Goal: Task Accomplishment & Management: Manage account settings

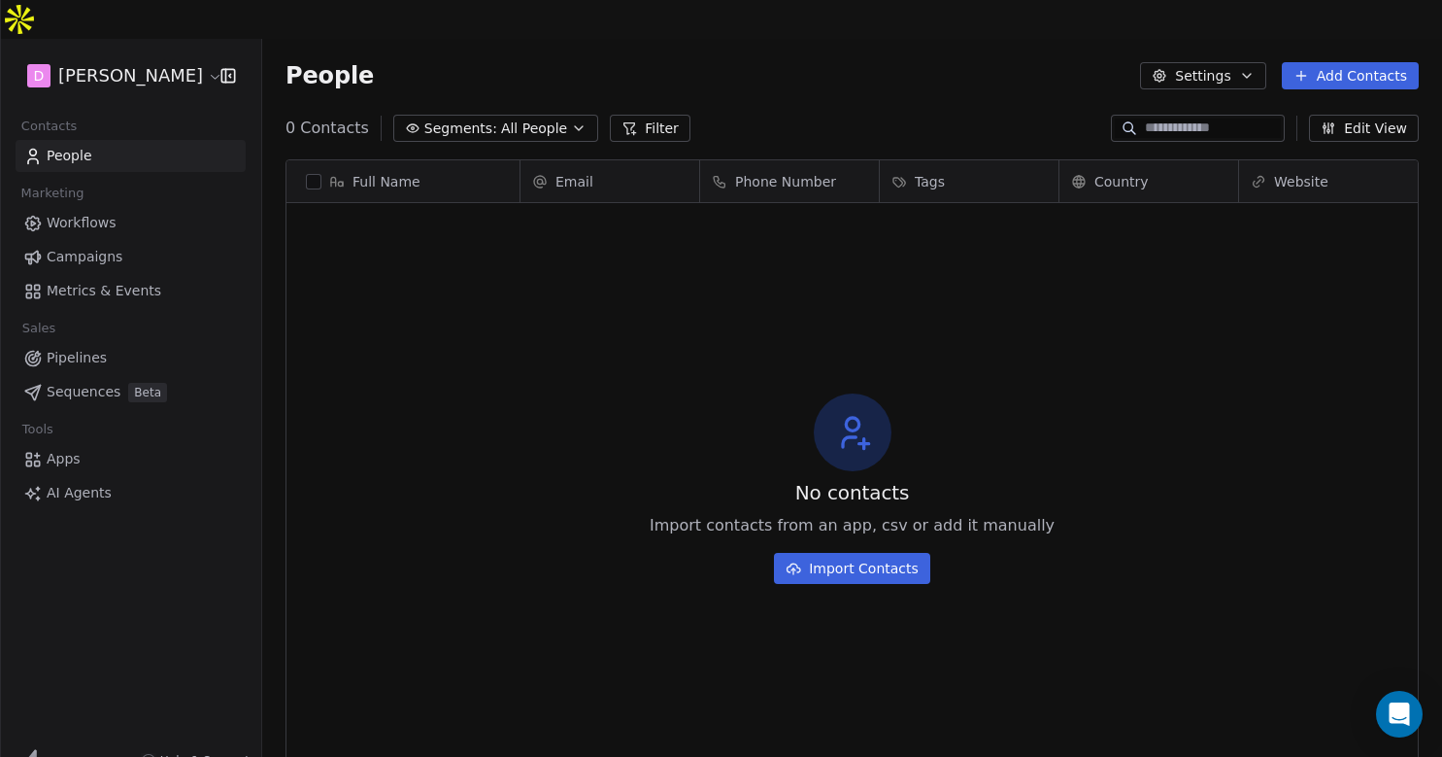
scroll to position [665, 1180]
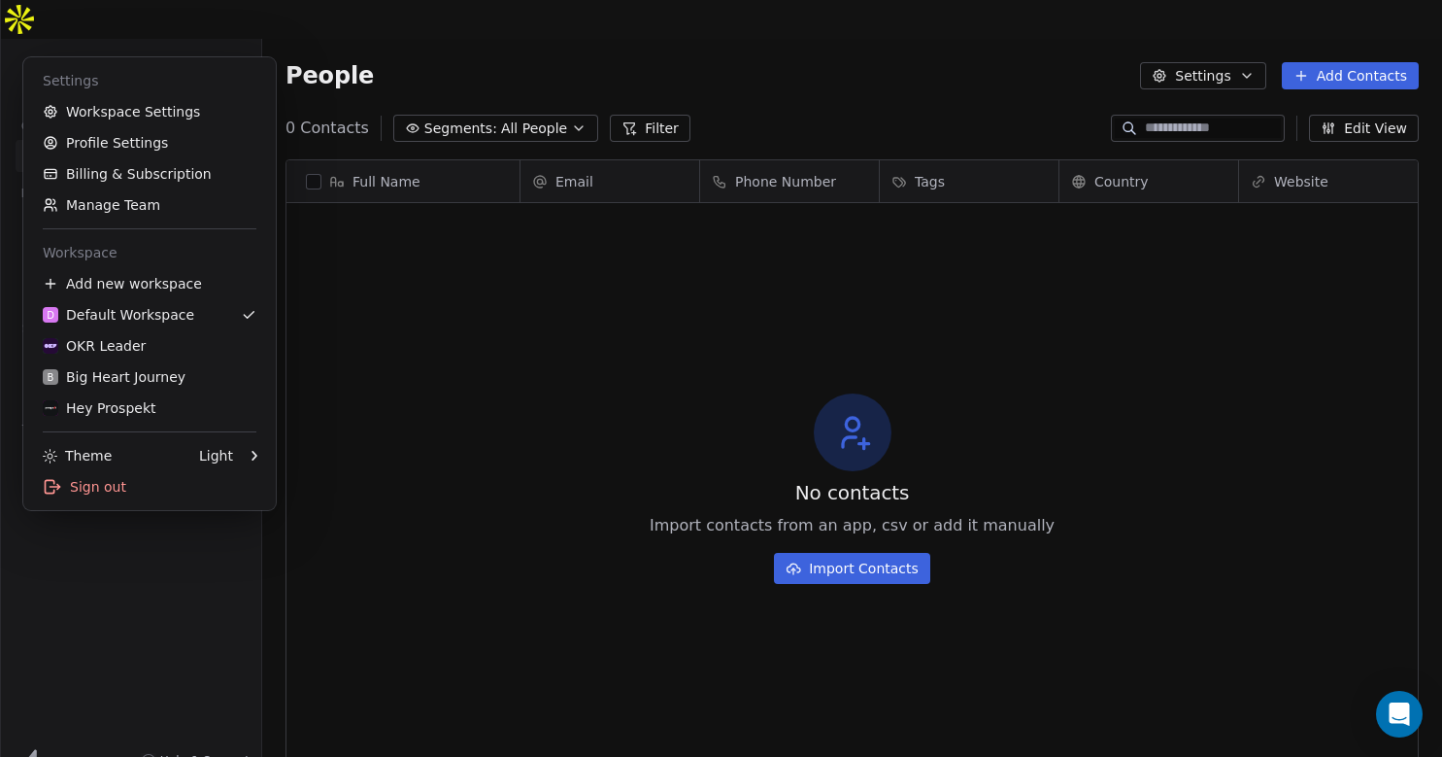
click at [180, 48] on html "D [PERSON_NAME] Contacts People Marketing Workflows Campaigns Metrics & Events …" at bounding box center [721, 397] width 1442 height 795
click at [114, 371] on div "B Big Heart Journey" at bounding box center [114, 376] width 143 height 19
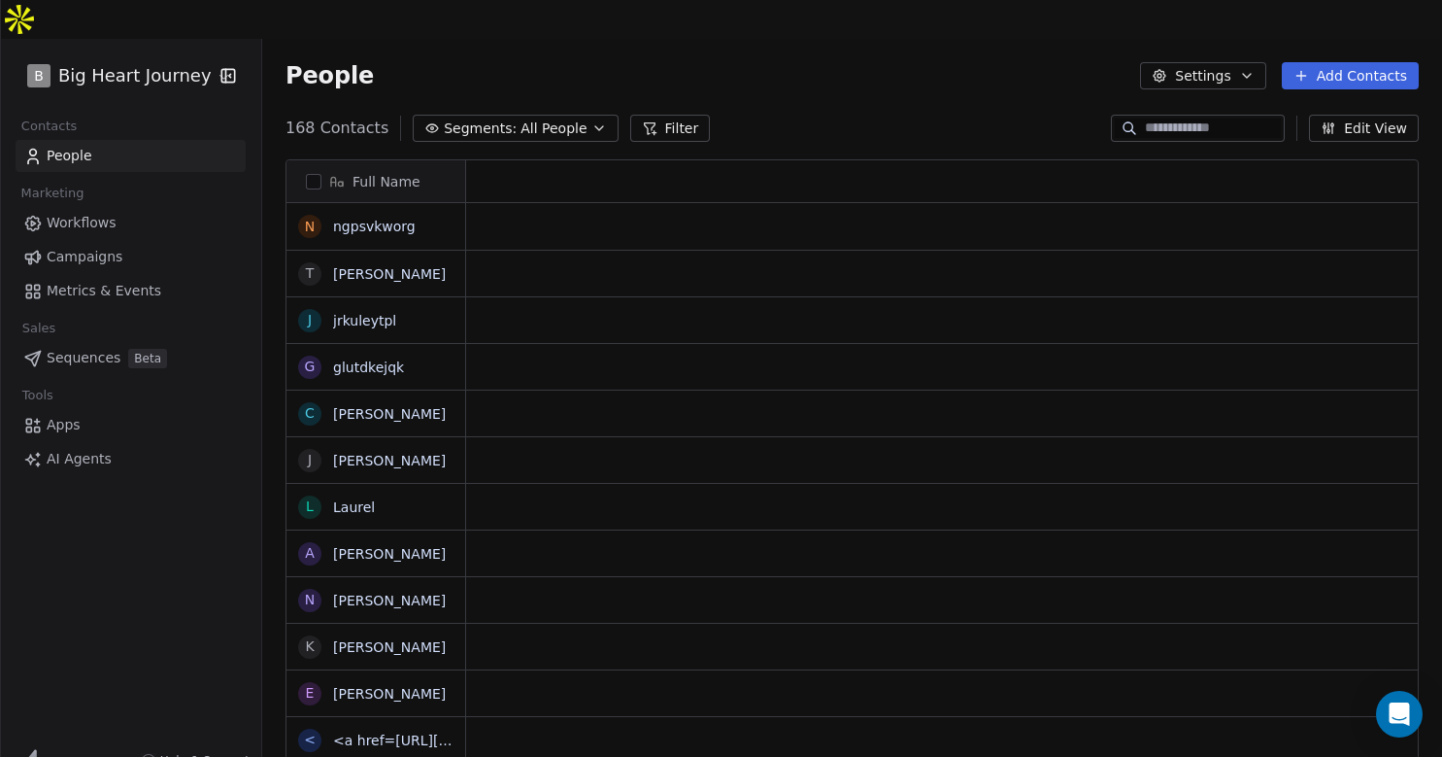
scroll to position [665, 1180]
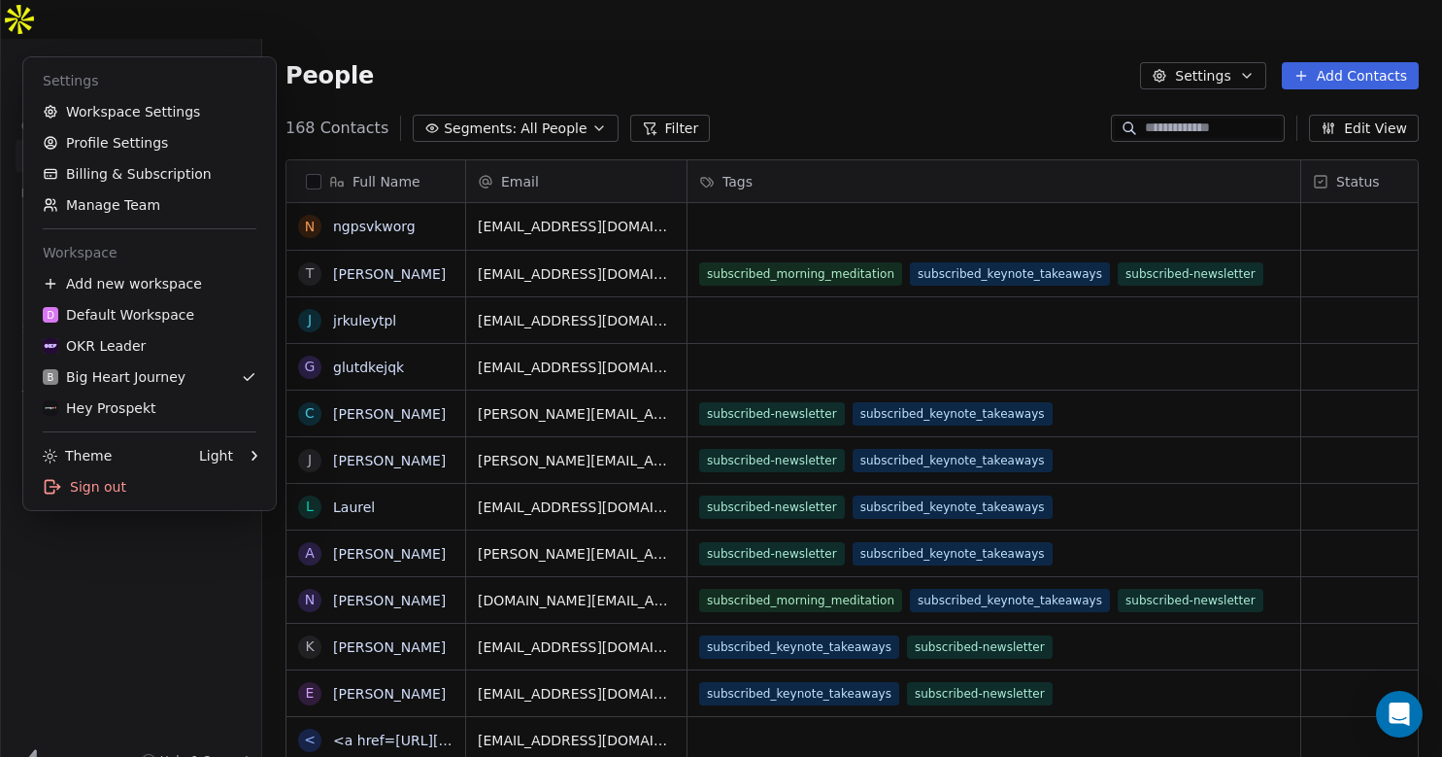
click at [205, 35] on html "B Big Heart Journey Contacts People Marketing Workflows Campaigns Metrics & Eve…" at bounding box center [721, 397] width 1442 height 795
click at [176, 113] on link "Workspace Settings" at bounding box center [149, 111] width 237 height 31
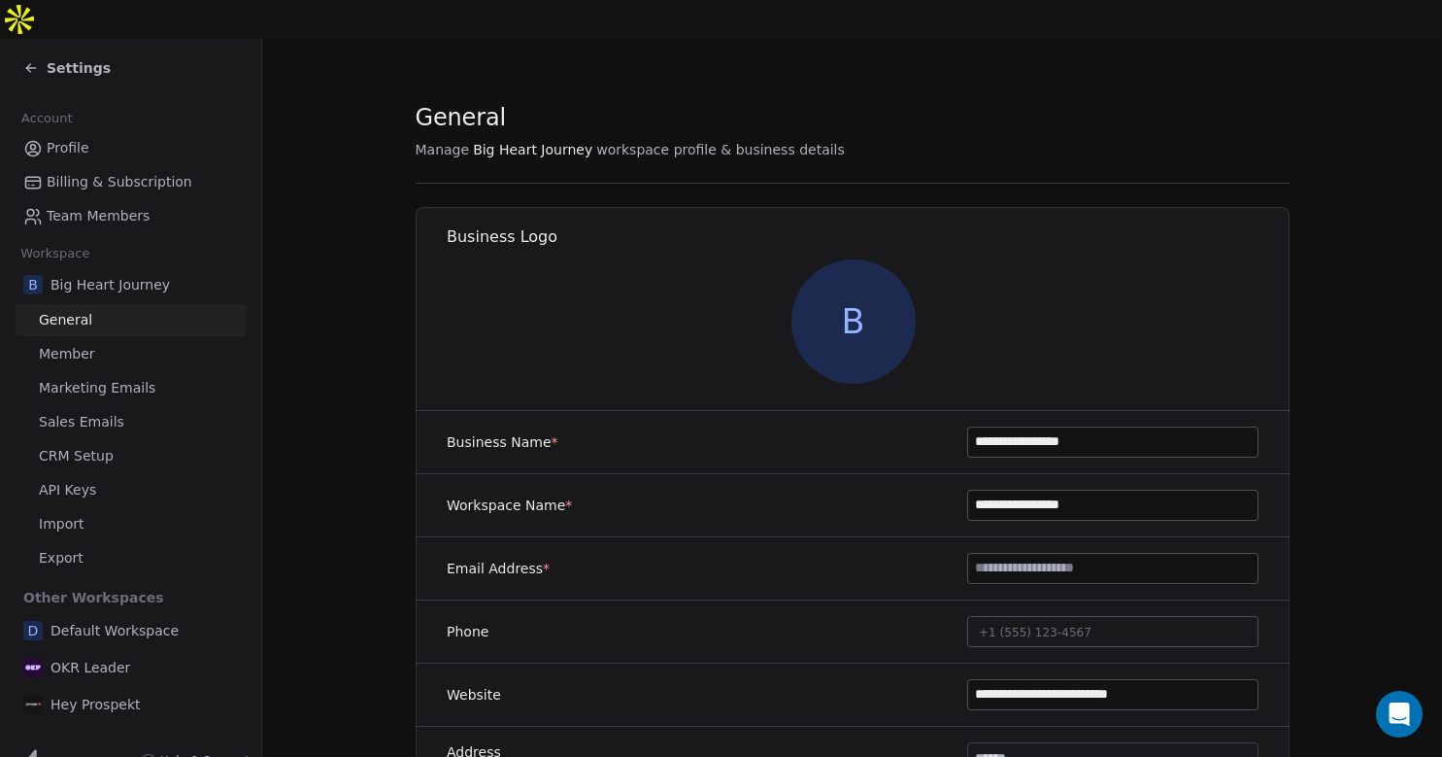
click at [91, 338] on link "Member" at bounding box center [131, 354] width 230 height 32
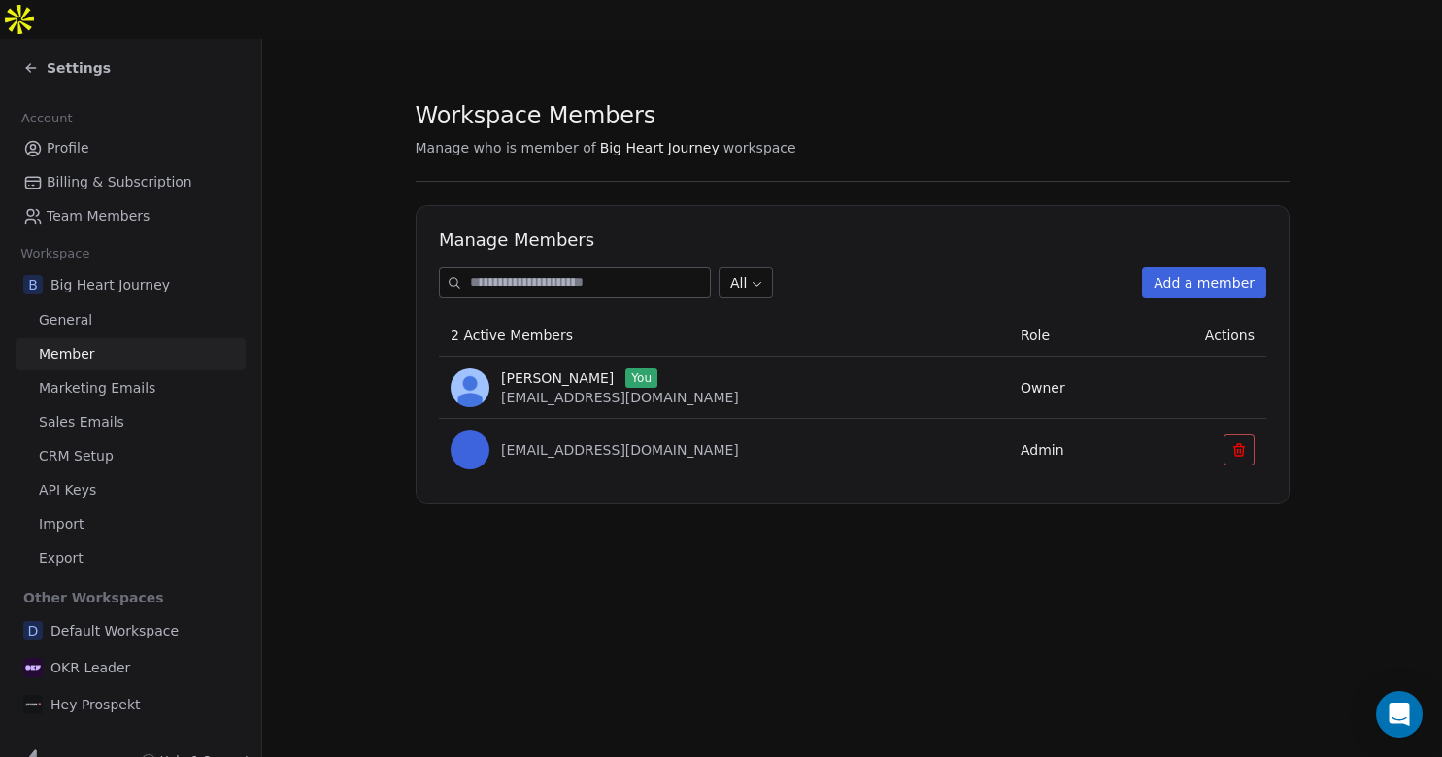
click at [1237, 447] on icon at bounding box center [1238, 451] width 9 height 9
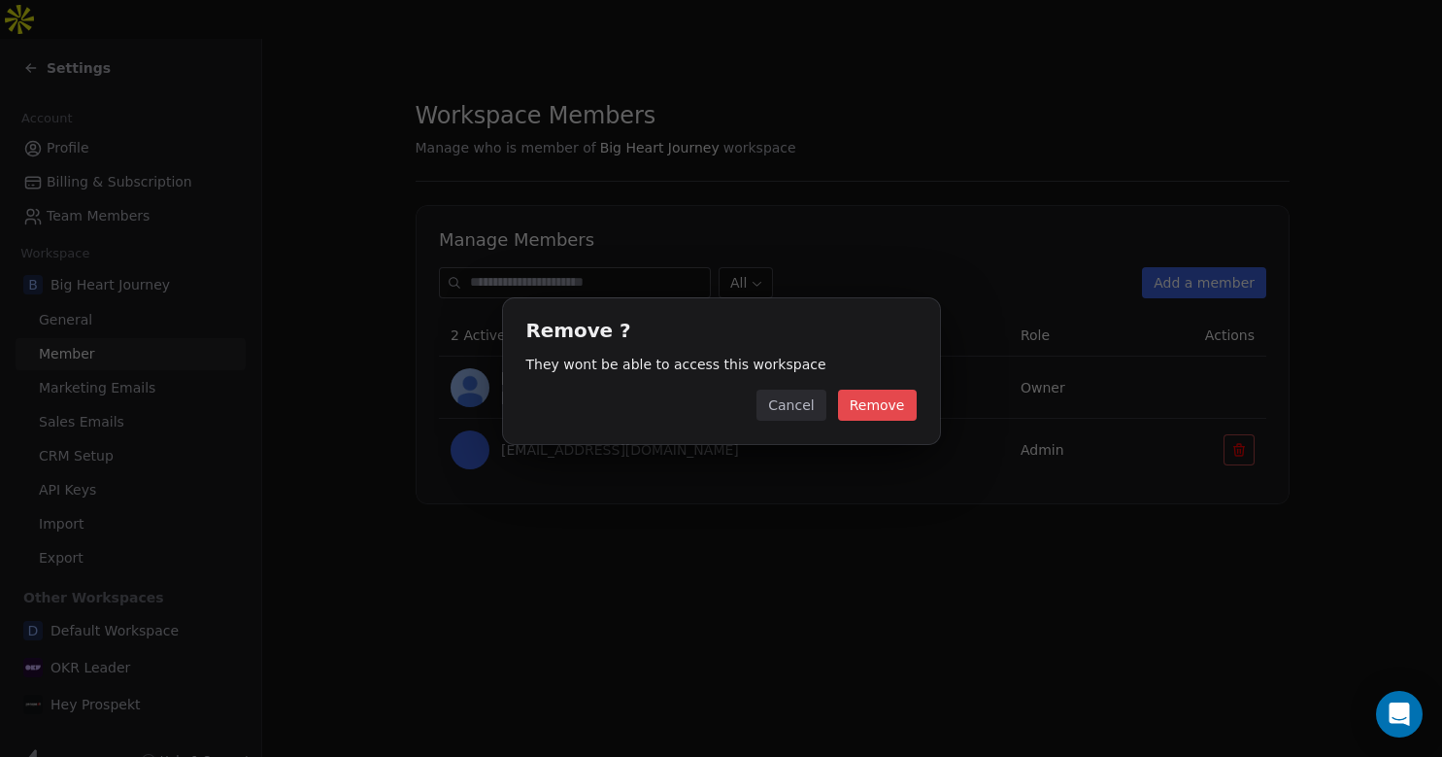
click at [874, 399] on button "Remove" at bounding box center [877, 404] width 79 height 31
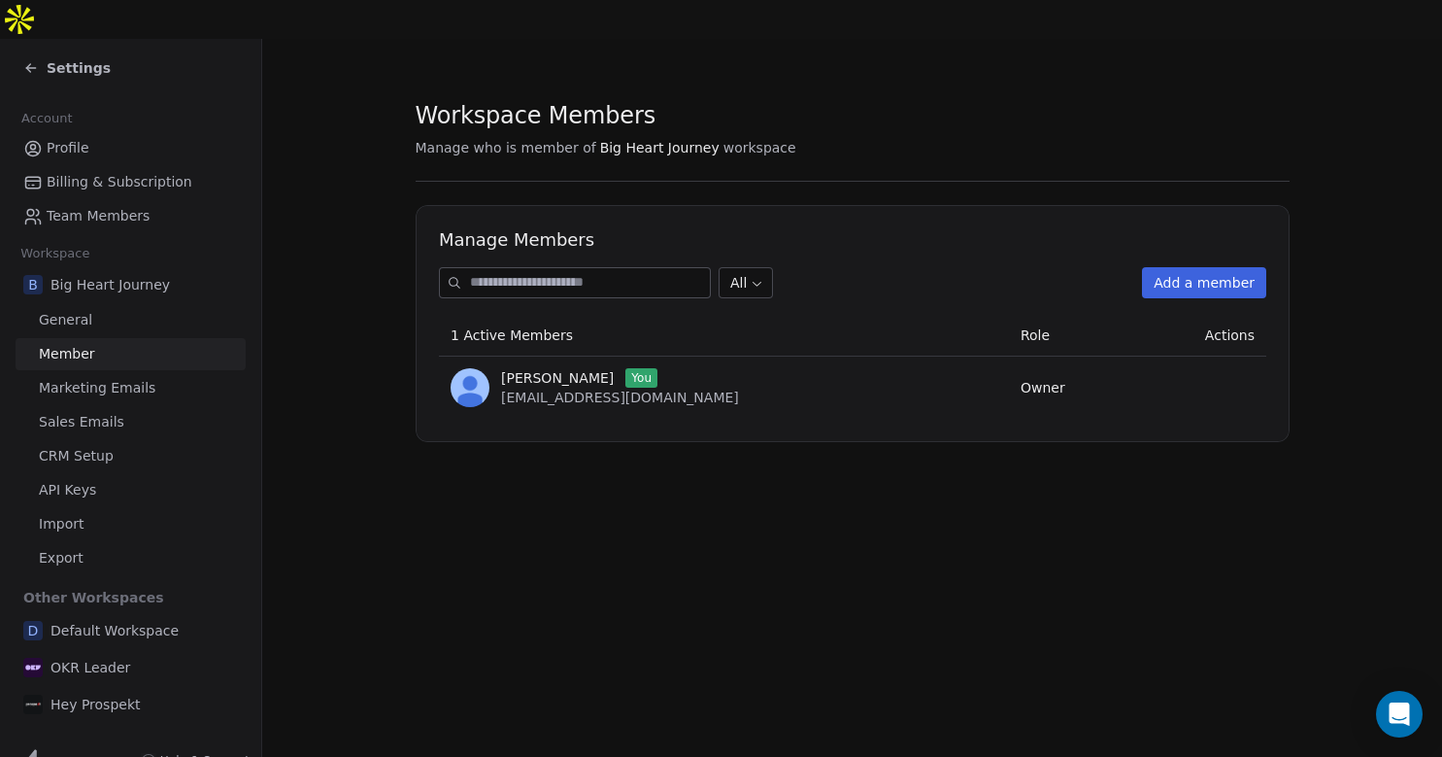
click at [41, 58] on div "Settings" at bounding box center [66, 67] width 87 height 19
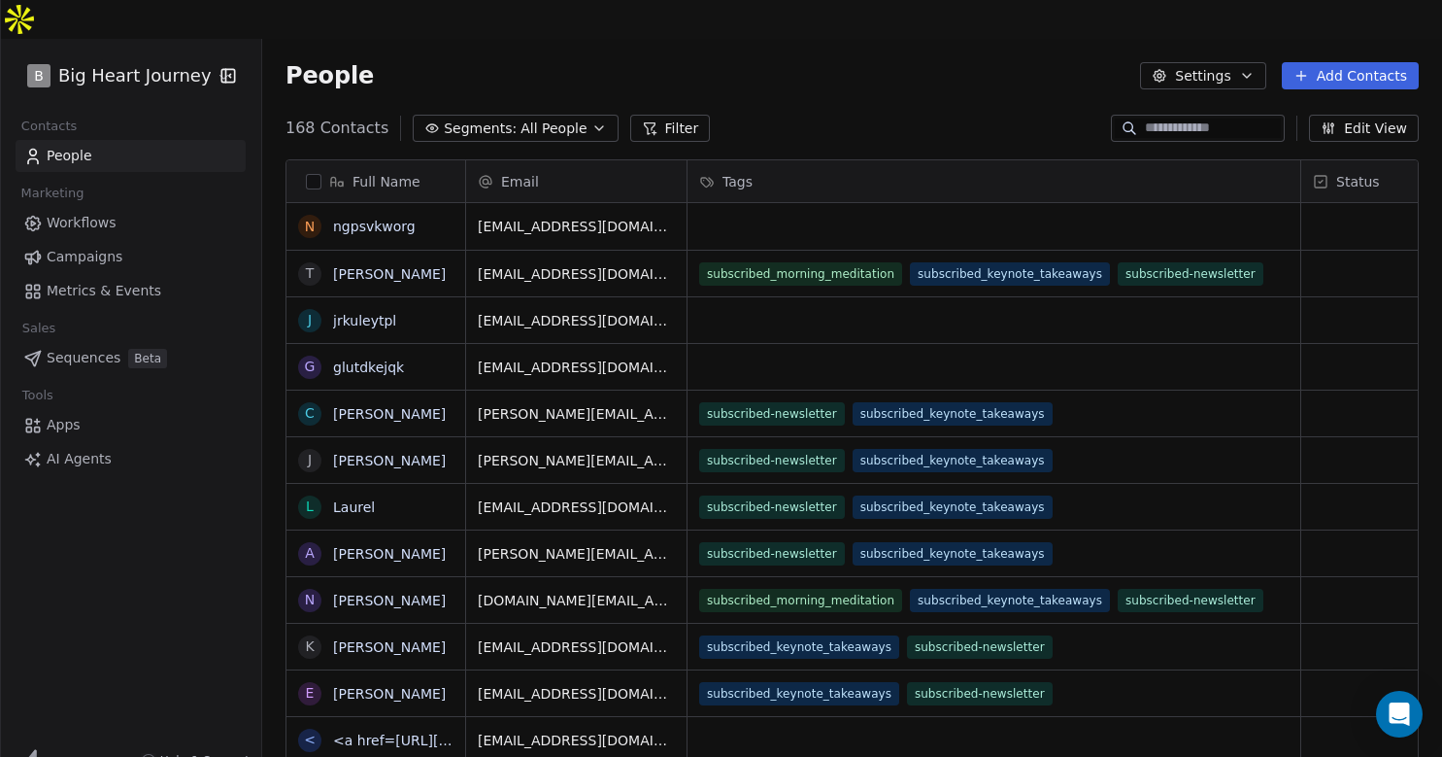
scroll to position [665, 1180]
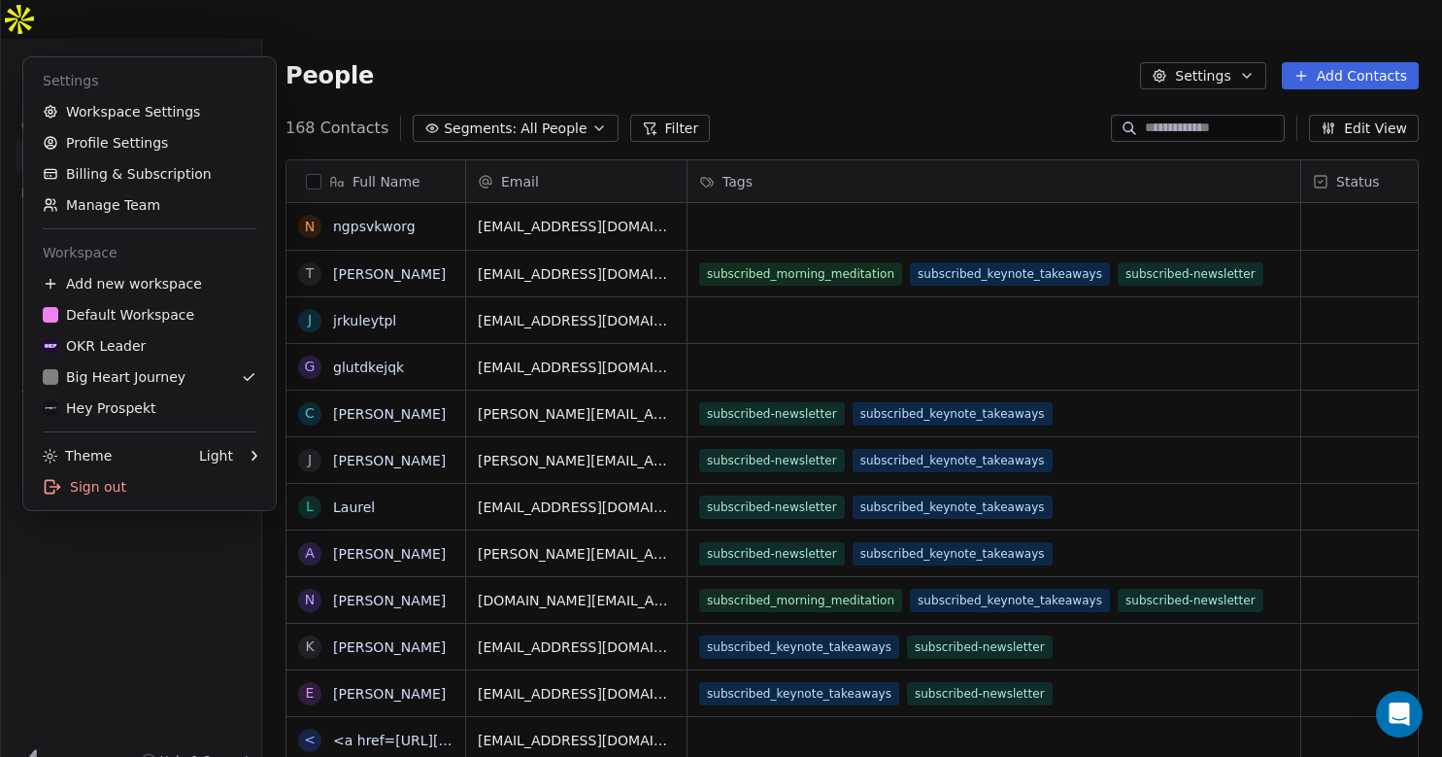
click at [106, 35] on html "B Big Heart Journey Contacts People Marketing Workflows Campaigns Metrics & Eve…" at bounding box center [721, 397] width 1442 height 795
click at [139, 336] on div "OKR Leader" at bounding box center [94, 345] width 103 height 19
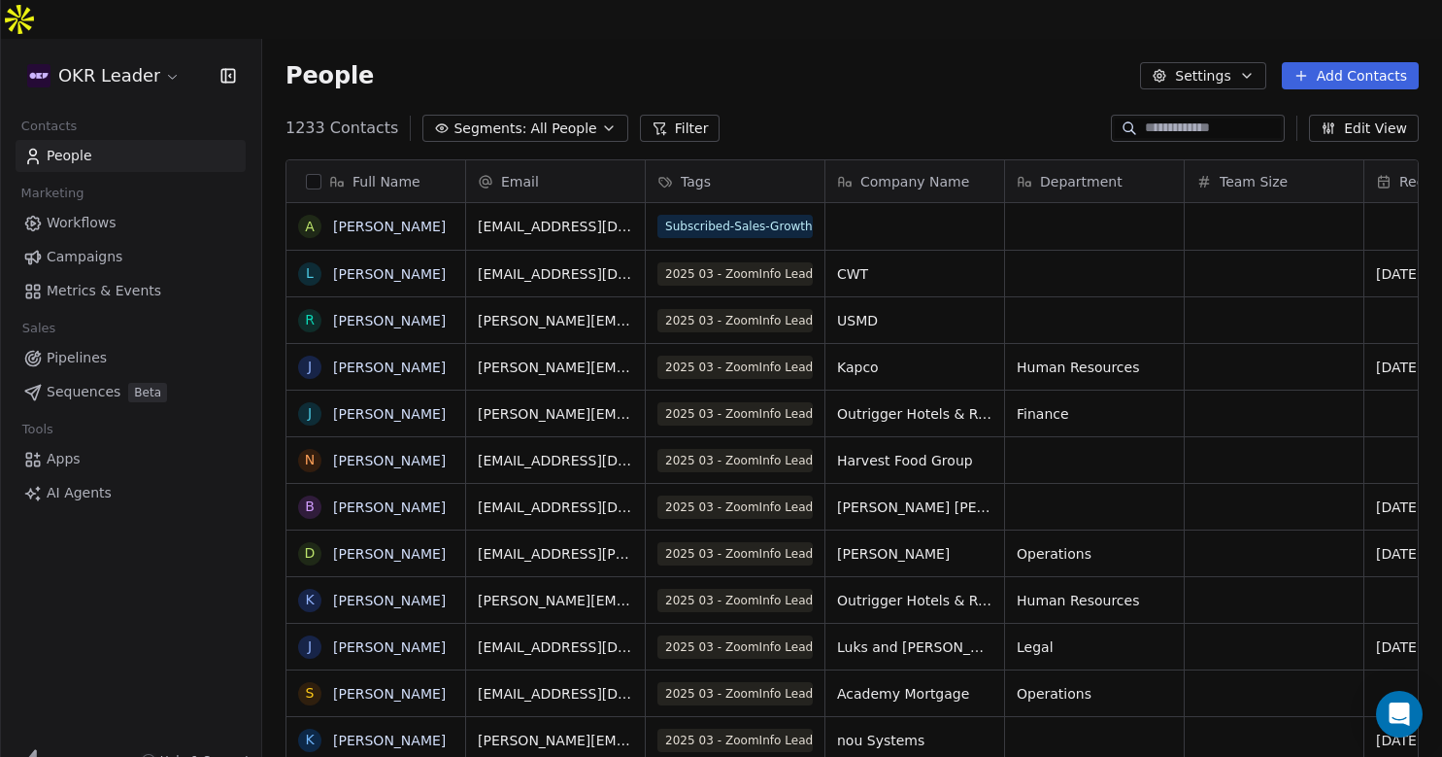
scroll to position [665, 1180]
click at [114, 207] on link "Workflows" at bounding box center [131, 223] width 230 height 32
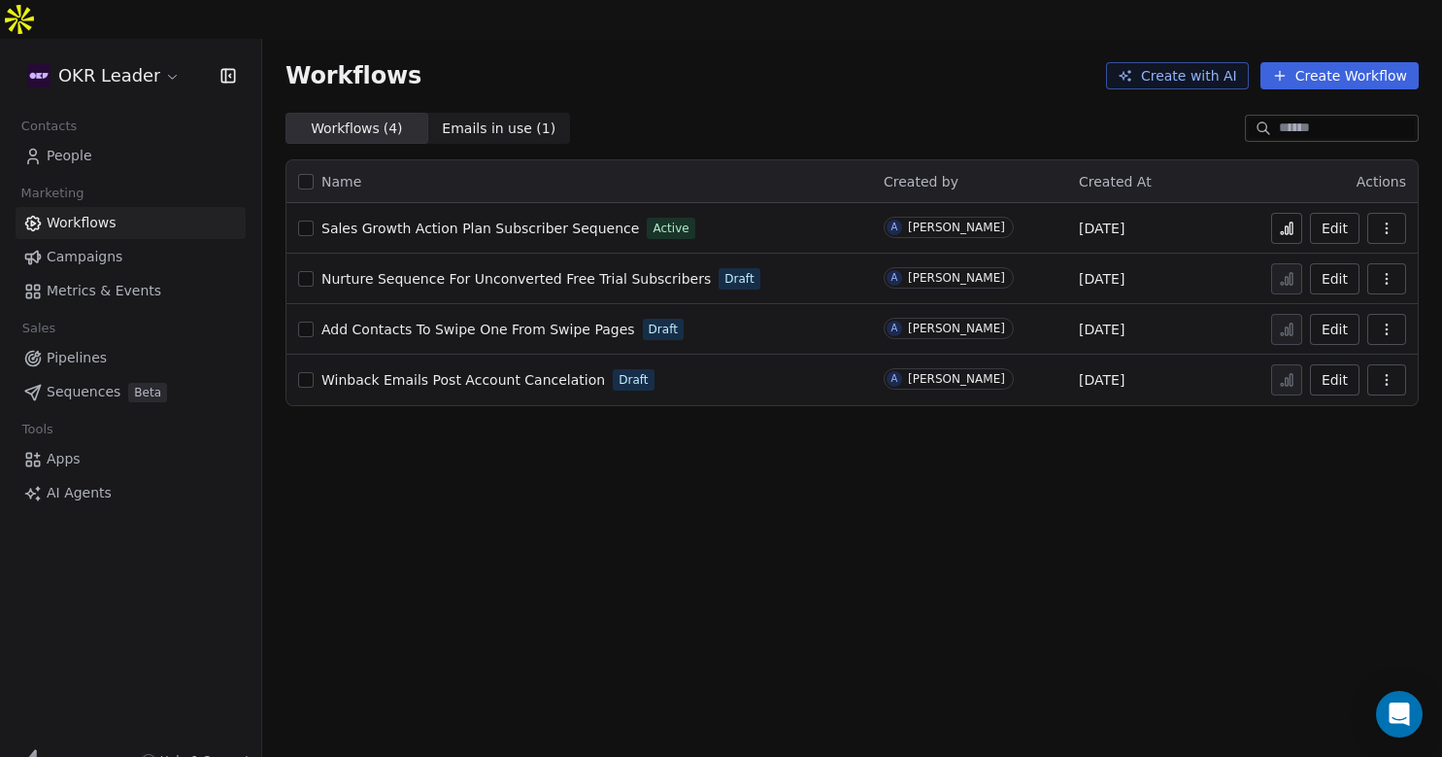
click at [476, 220] on span "Sales Growth Action Plan Subscriber Sequence" at bounding box center [480, 228] width 318 height 16
click at [462, 118] on span "Emails in use ( 1 )" at bounding box center [499, 128] width 114 height 20
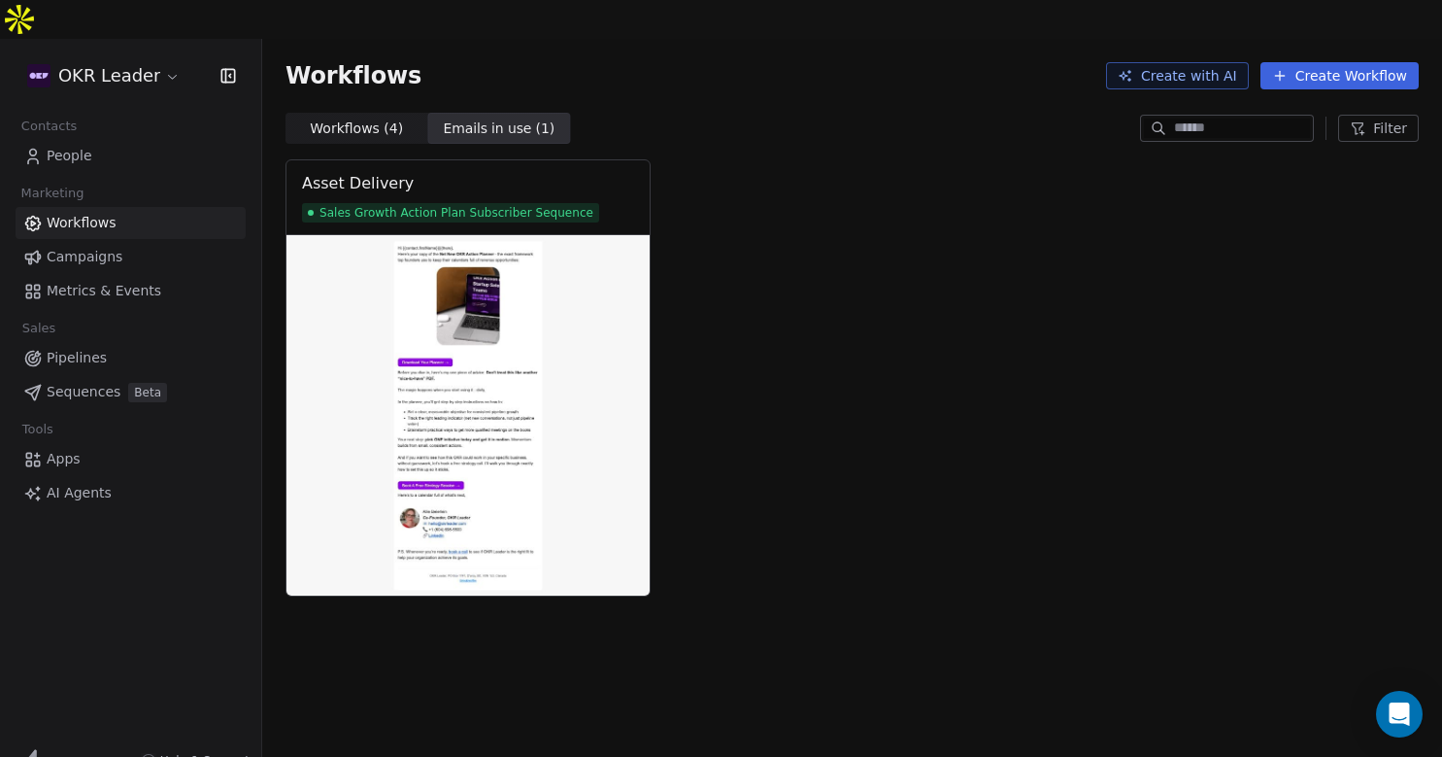
click at [58, 146] on span "People" at bounding box center [70, 156] width 46 height 20
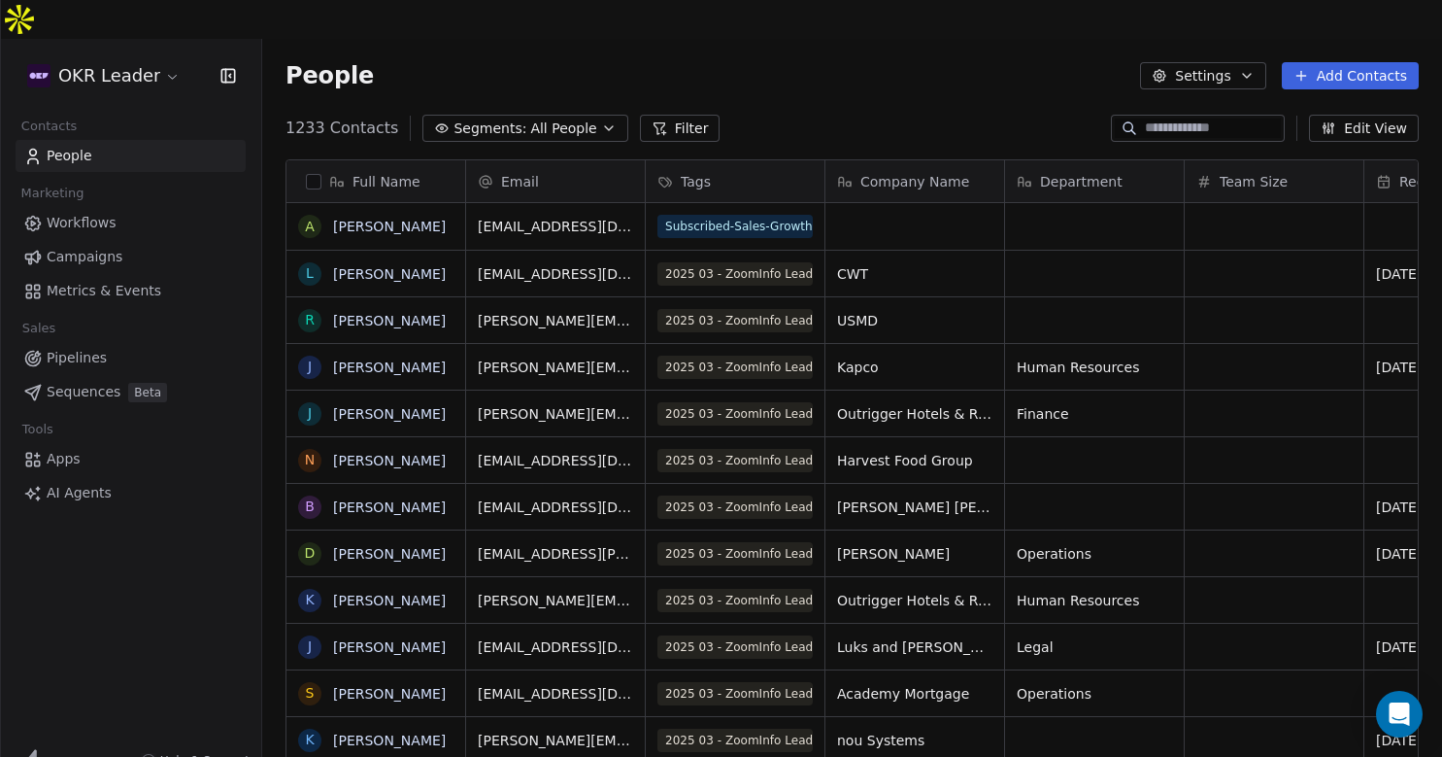
scroll to position [665, 1180]
click at [315, 174] on button "button" at bounding box center [314, 182] width 16 height 16
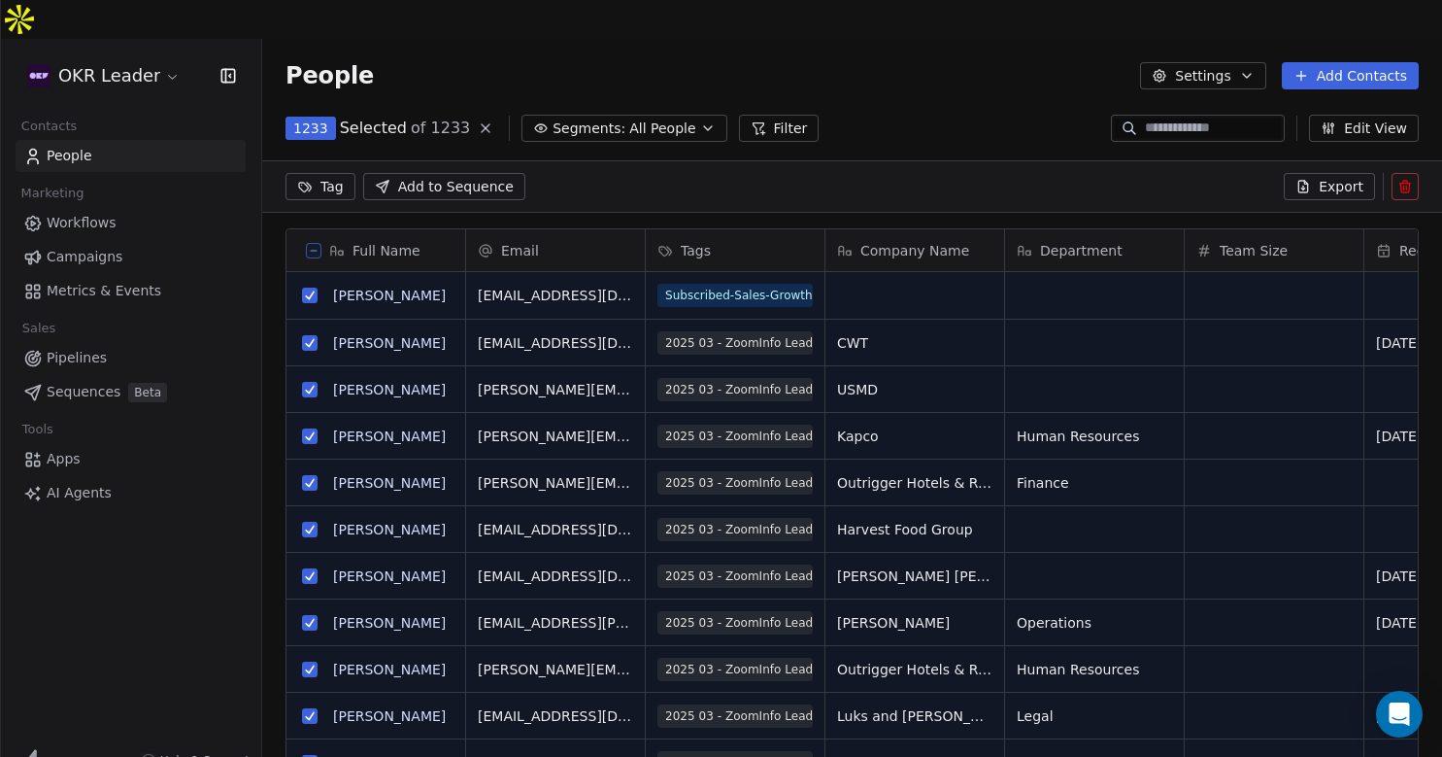
click at [1349, 177] on span "Export" at bounding box center [1341, 186] width 45 height 19
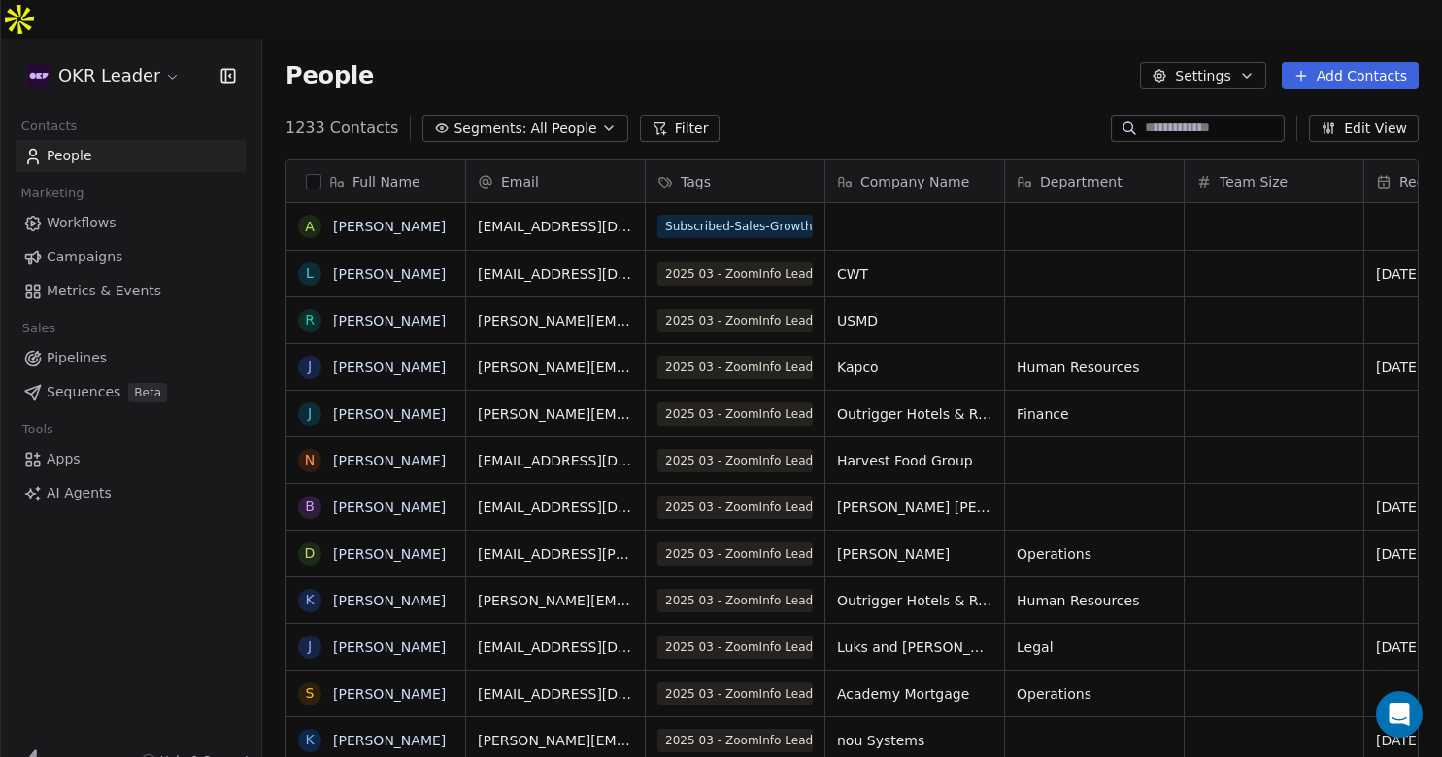
scroll to position [665, 1180]
